Goal: Task Accomplishment & Management: Manage account settings

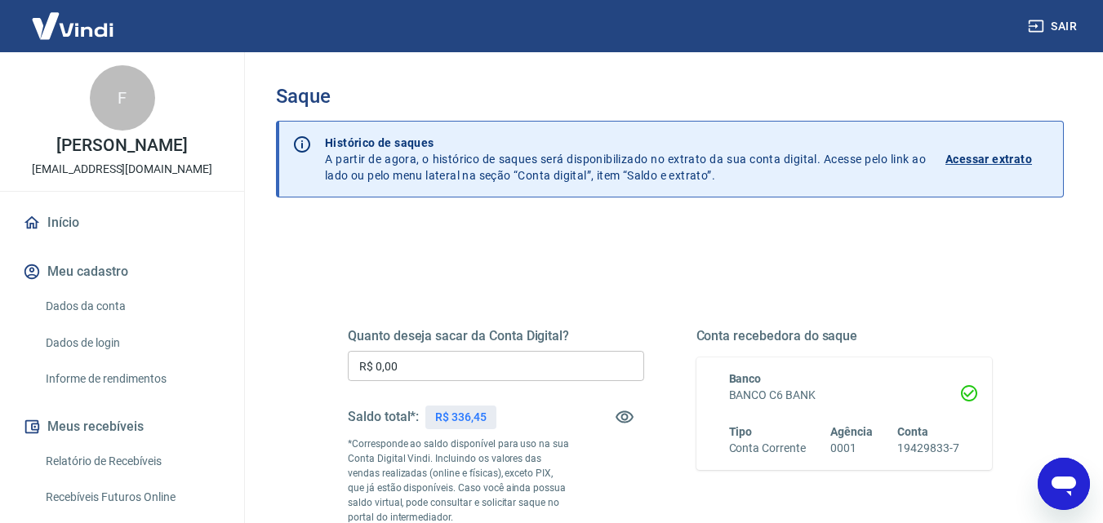
click at [534, 364] on input "R$ 0,00" at bounding box center [496, 366] width 296 height 30
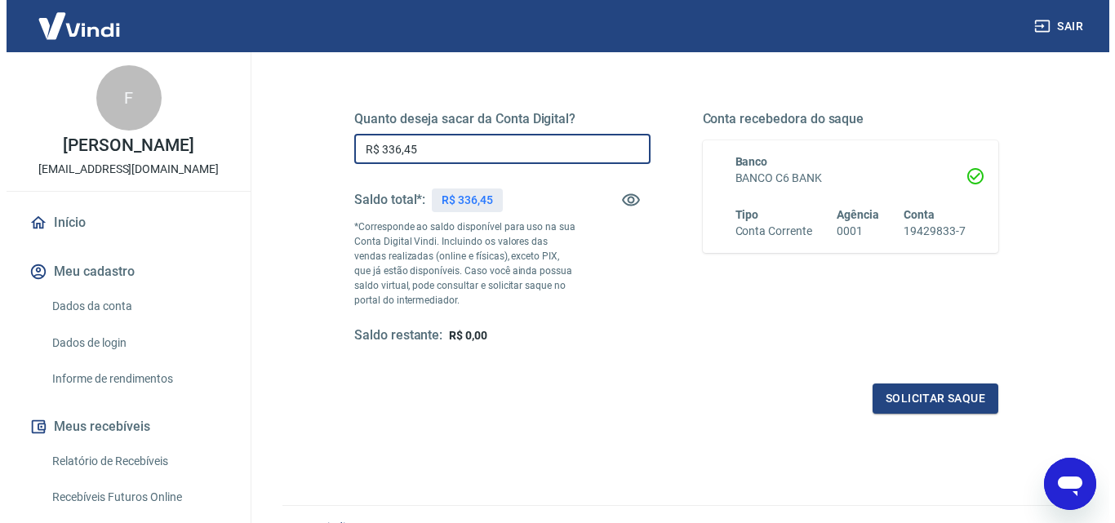
scroll to position [243, 0]
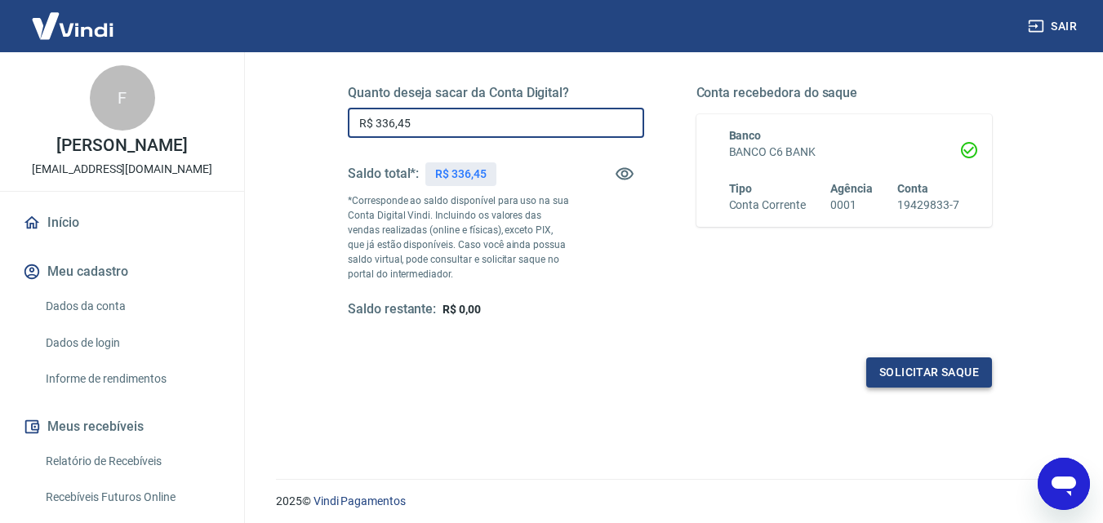
type input "R$ 336,45"
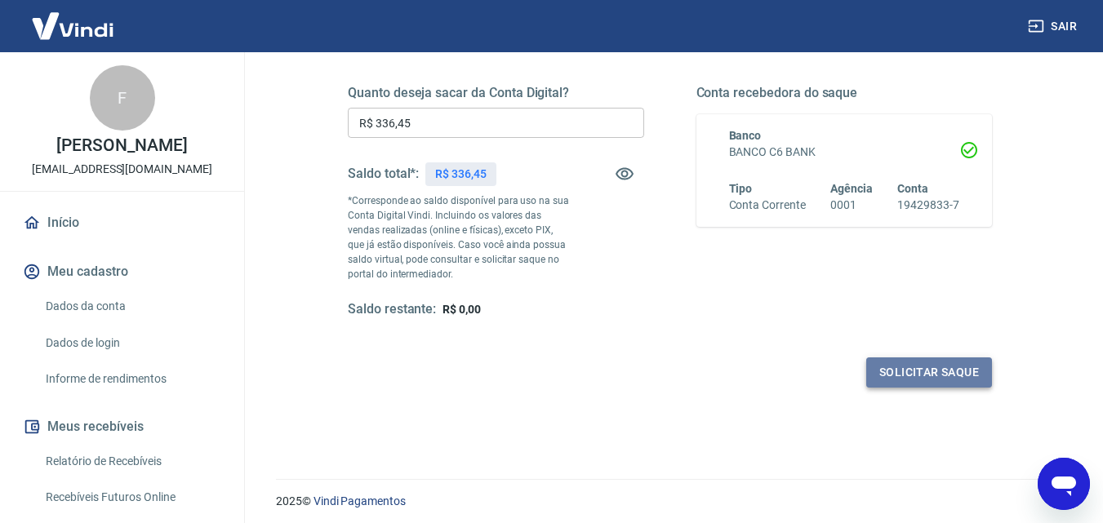
click at [907, 371] on button "Solicitar saque" at bounding box center [929, 373] width 126 height 30
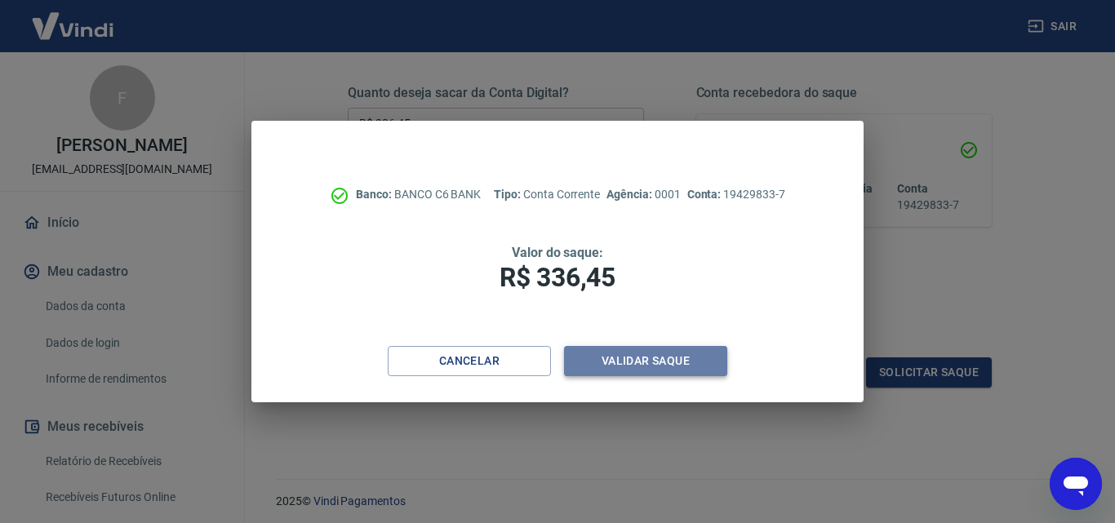
click at [663, 371] on button "Validar saque" at bounding box center [645, 361] width 163 height 30
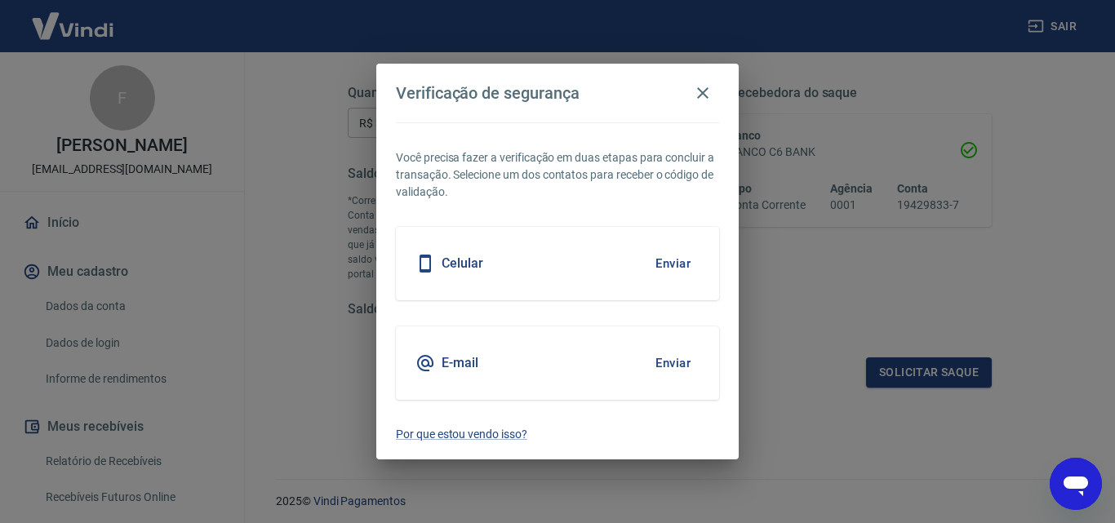
click at [677, 260] on button "Enviar" at bounding box center [673, 264] width 53 height 34
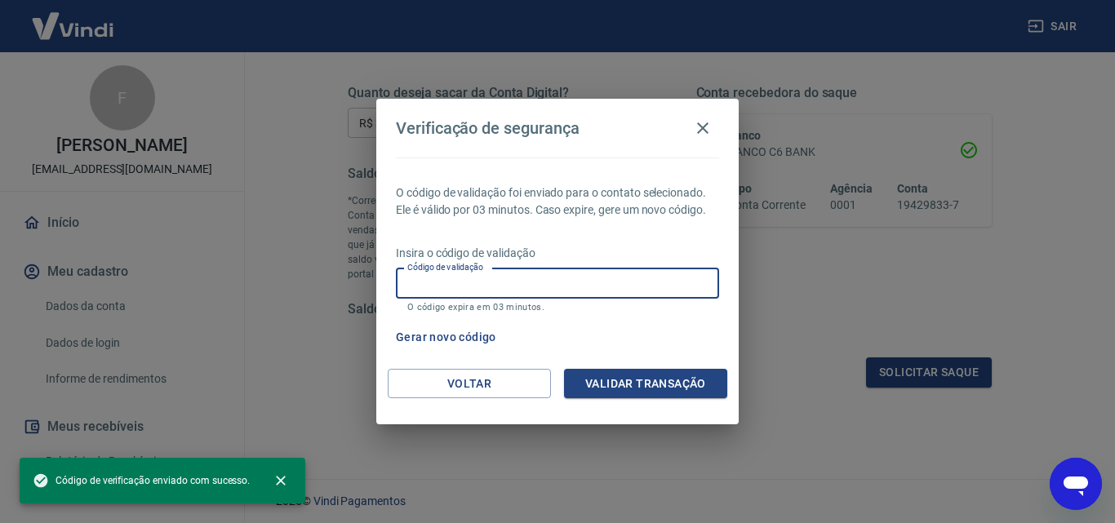
click at [651, 281] on input "Código de validação" at bounding box center [557, 284] width 323 height 30
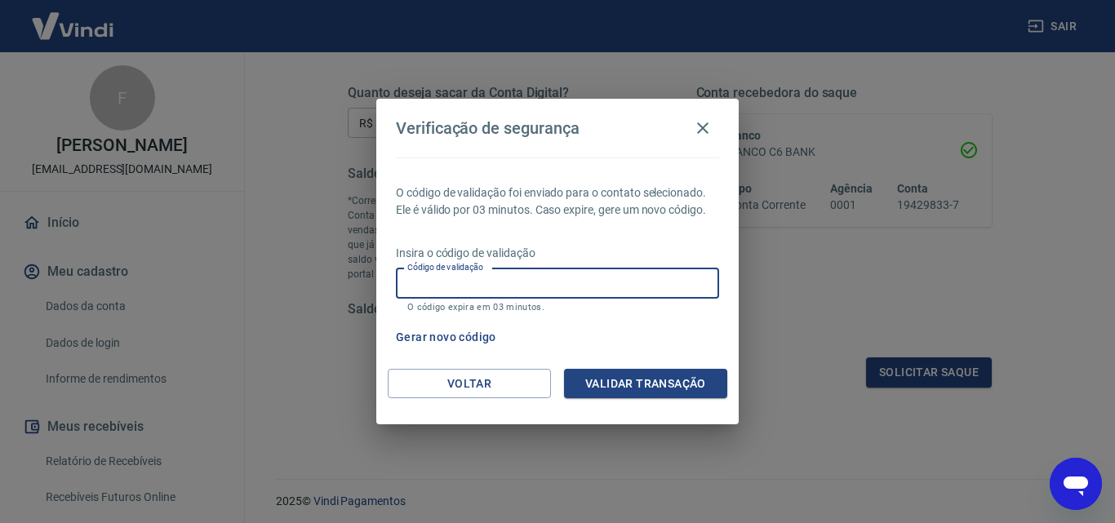
click at [651, 281] on input "Código de validação" at bounding box center [557, 284] width 323 height 30
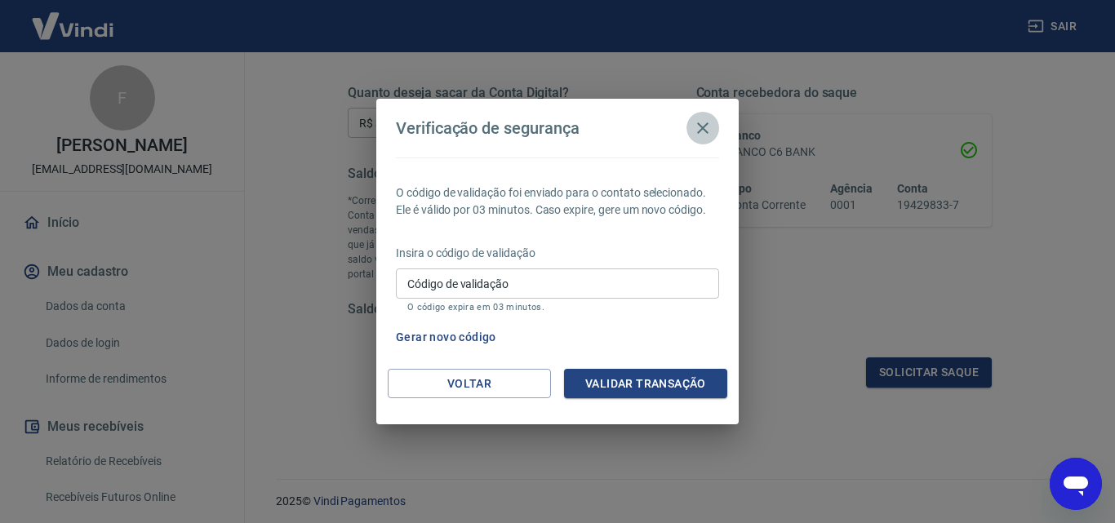
click at [707, 126] on icon "button" at bounding box center [703, 128] width 20 height 20
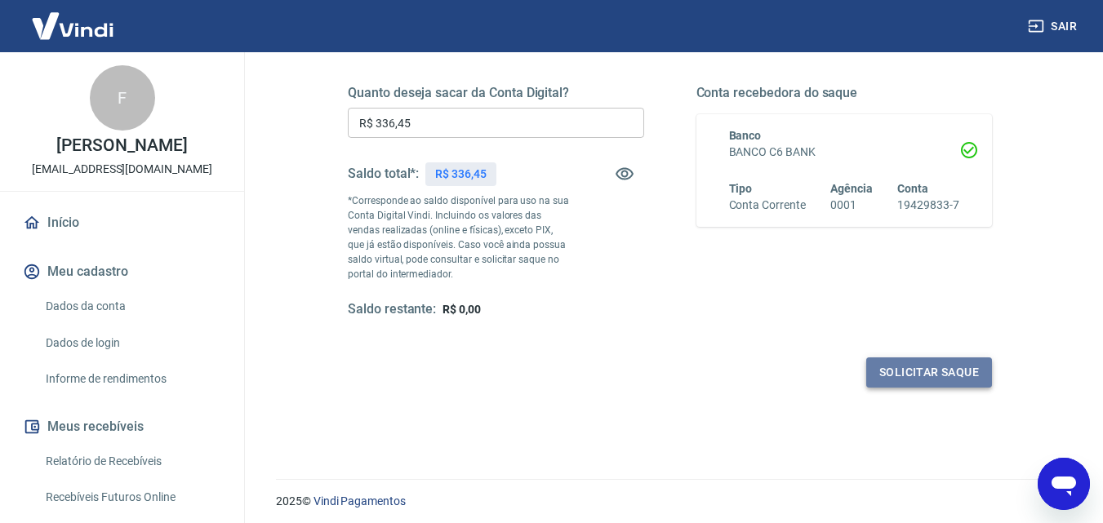
click at [944, 367] on button "Solicitar saque" at bounding box center [929, 373] width 126 height 30
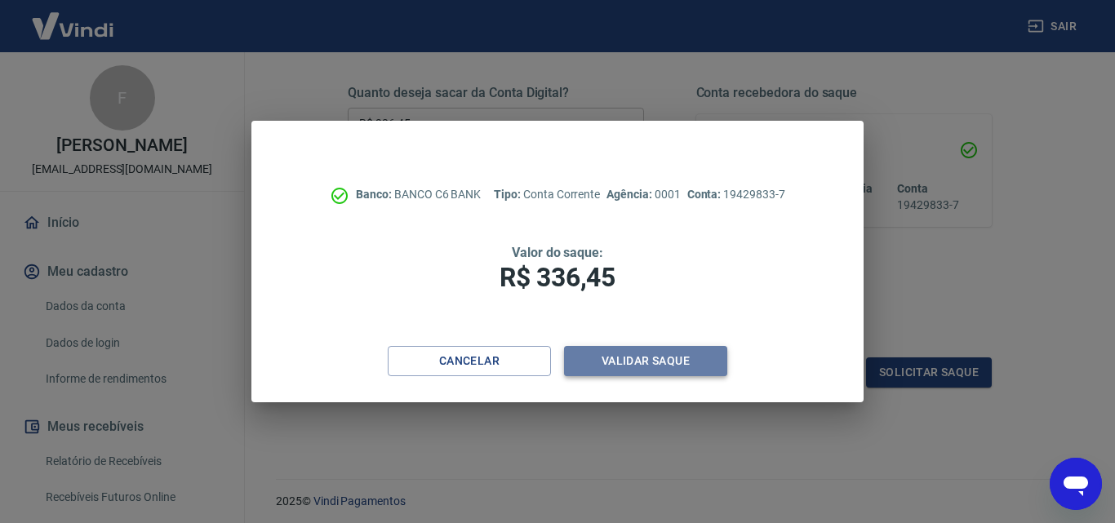
click at [657, 353] on button "Validar saque" at bounding box center [645, 361] width 163 height 30
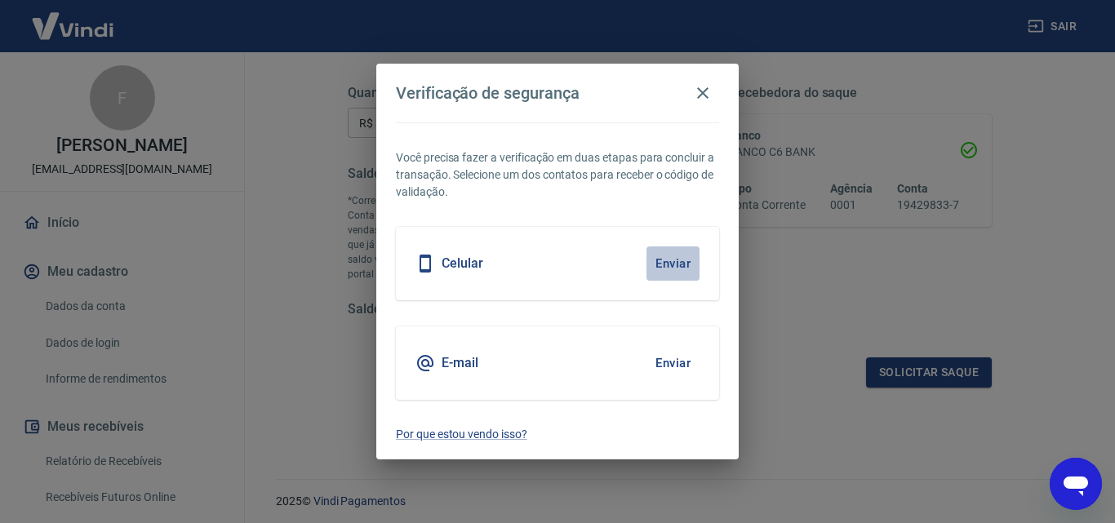
click at [669, 256] on button "Enviar" at bounding box center [673, 264] width 53 height 34
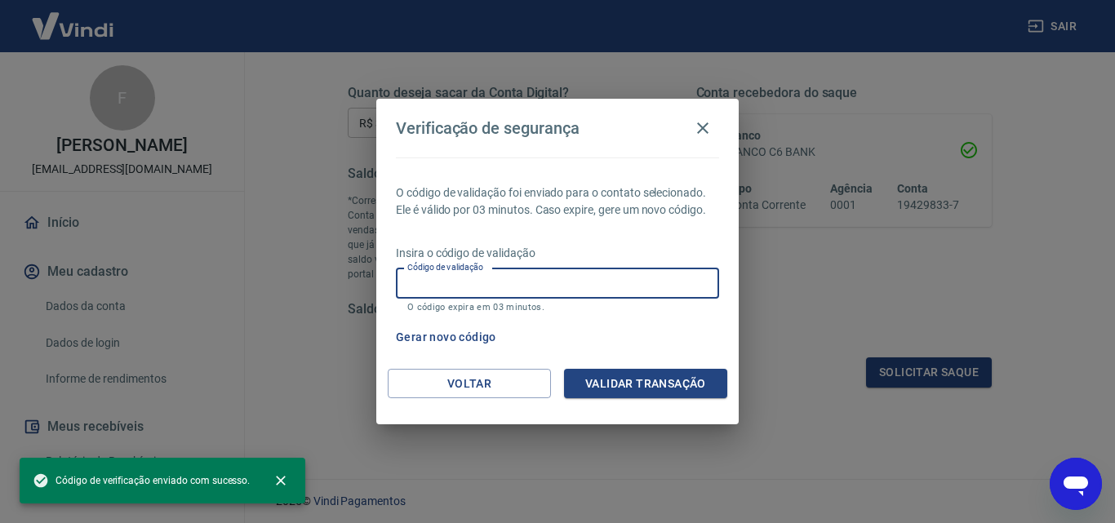
click at [647, 282] on input "Código de validação" at bounding box center [557, 284] width 323 height 30
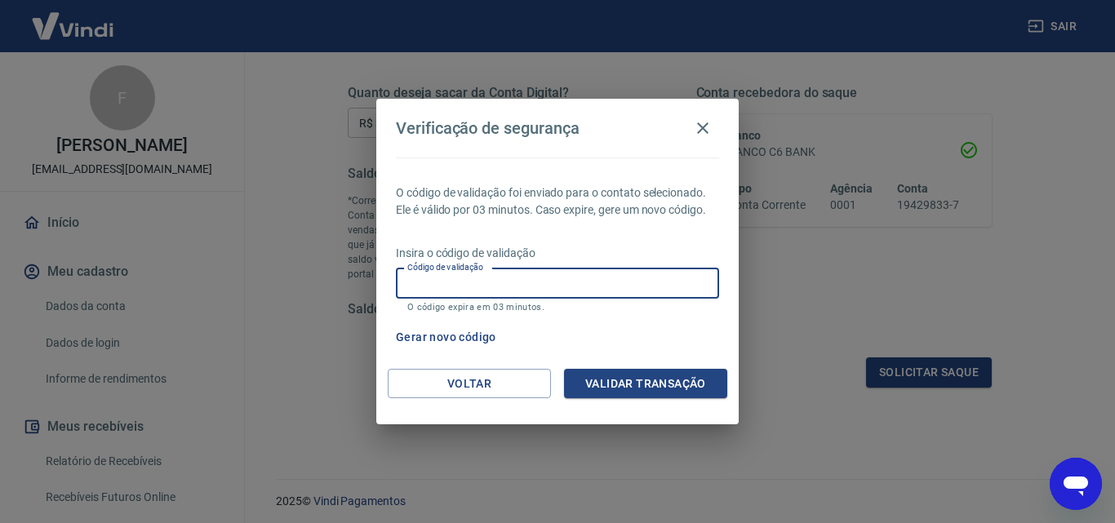
click at [647, 282] on input "Código de validação" at bounding box center [557, 284] width 323 height 30
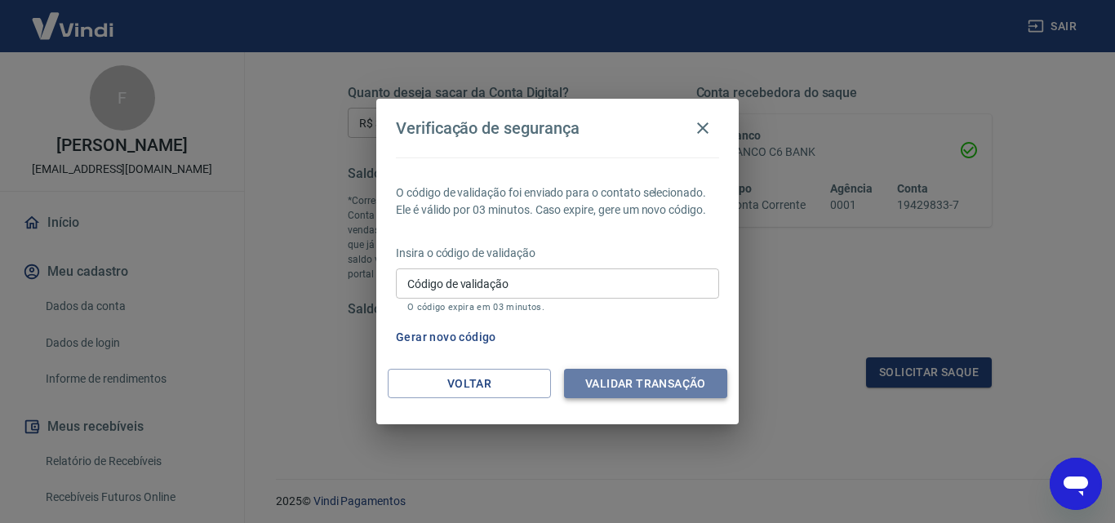
click at [643, 381] on button "Validar transação" at bounding box center [645, 384] width 163 height 30
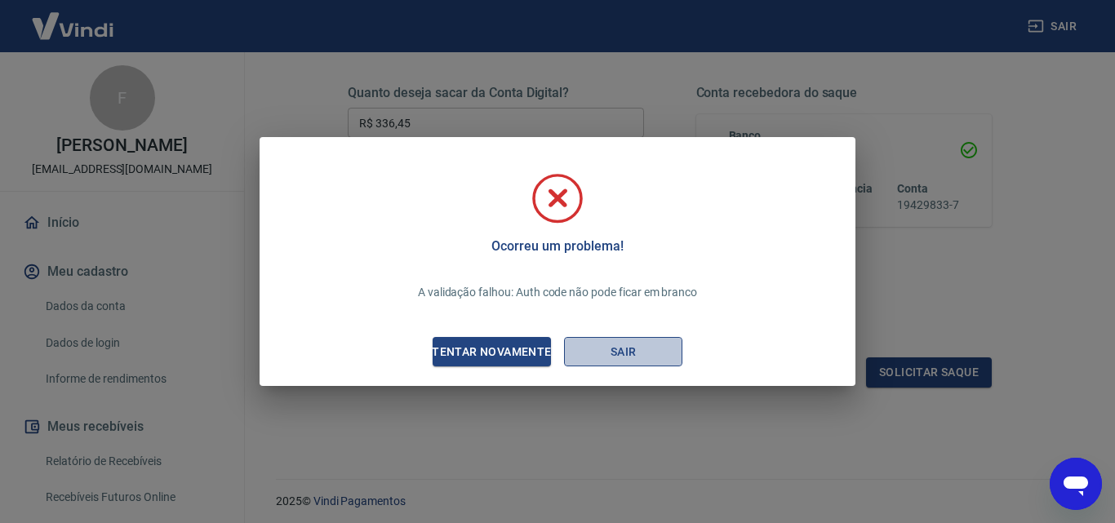
click at [635, 353] on button "Sair" at bounding box center [623, 352] width 118 height 30
